Goal: Task Accomplishment & Management: Use online tool/utility

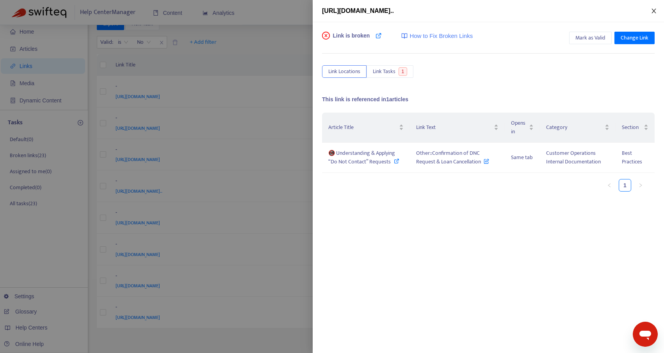
click at [651, 14] on div "[URL][DOMAIN_NAME].." at bounding box center [488, 10] width 333 height 9
click at [651, 14] on button "Close" at bounding box center [654, 10] width 11 height 7
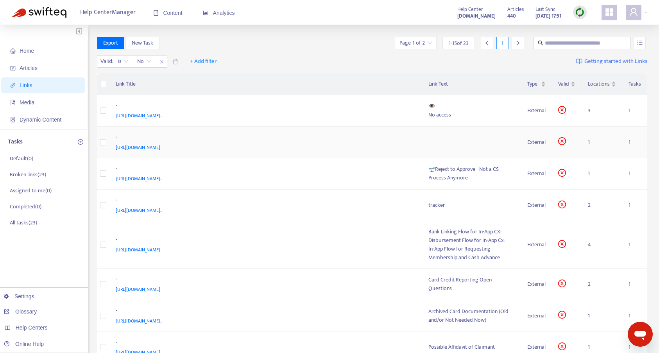
click at [451, 143] on td at bounding box center [471, 143] width 99 height 32
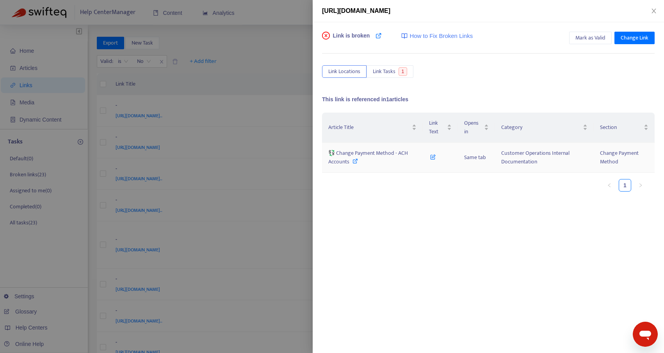
click at [355, 161] on icon at bounding box center [355, 160] width 5 height 5
click at [378, 36] on icon at bounding box center [379, 35] width 6 height 6
click at [377, 37] on icon at bounding box center [379, 35] width 6 height 6
click at [651, 10] on icon "close" at bounding box center [654, 11] width 6 height 6
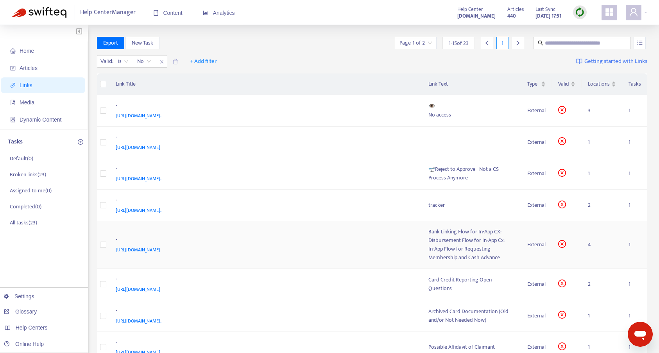
click at [453, 246] on div "In-App Flow for Requesting Membership and Cash Advance" at bounding box center [471, 253] width 87 height 17
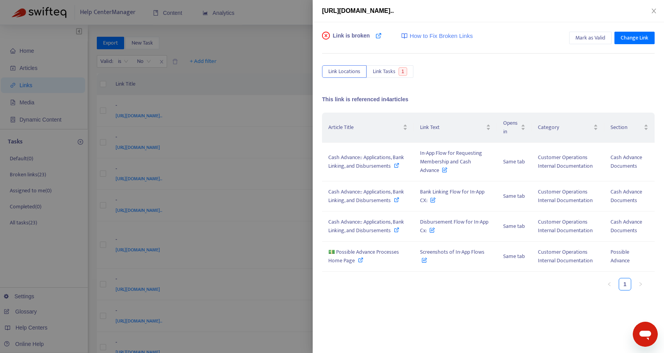
click at [653, 7] on div "https://www.figma.com/design/3kpHVoGv8CGIyFkvHwIBsz/All-Advance-Screens?node-id…" at bounding box center [488, 10] width 333 height 9
click at [654, 10] on icon "close" at bounding box center [654, 11] width 6 height 6
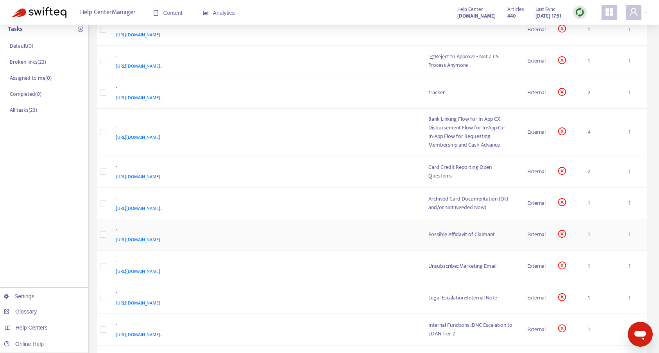
scroll to position [115, 0]
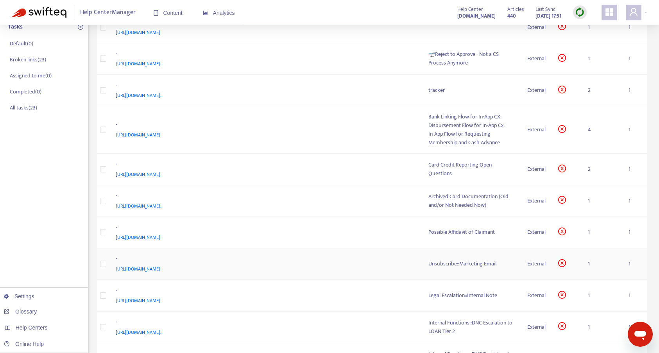
click at [470, 264] on div "Unsubscribe::Marketing Email" at bounding box center [471, 263] width 87 height 9
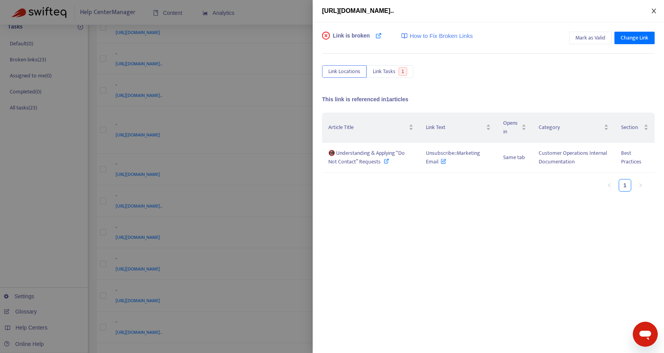
click at [654, 10] on icon "close" at bounding box center [654, 11] width 4 height 5
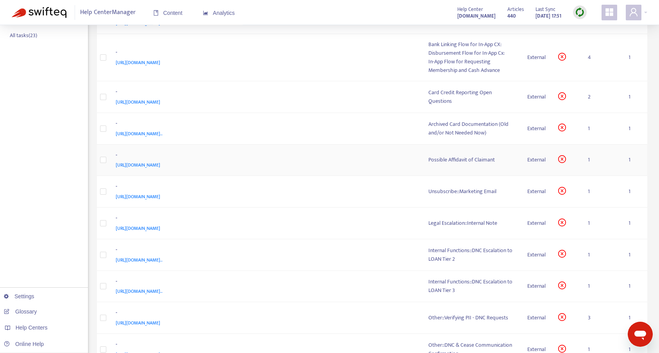
scroll to position [275, 0]
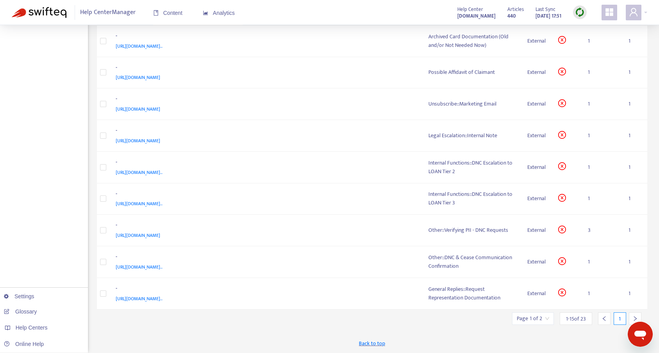
click at [636, 316] on icon "right" at bounding box center [634, 318] width 5 height 5
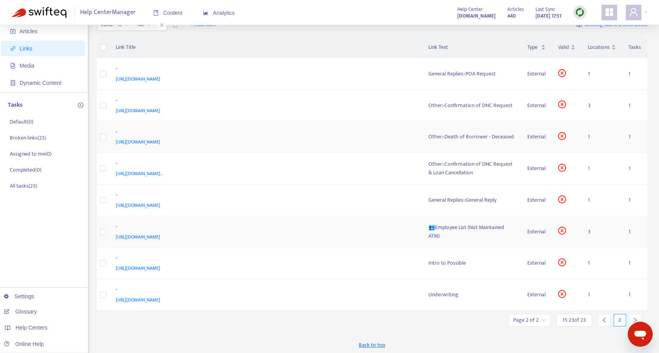
scroll to position [0, 0]
